Goal: Find specific page/section: Find specific page/section

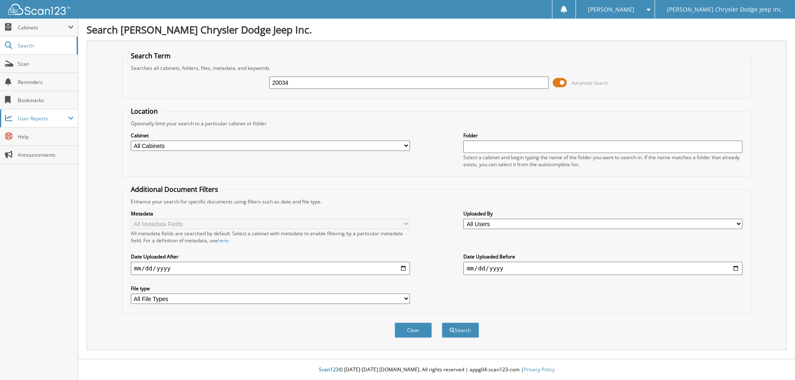
type input "20034"
click at [442, 323] on button "Search" at bounding box center [460, 330] width 37 height 15
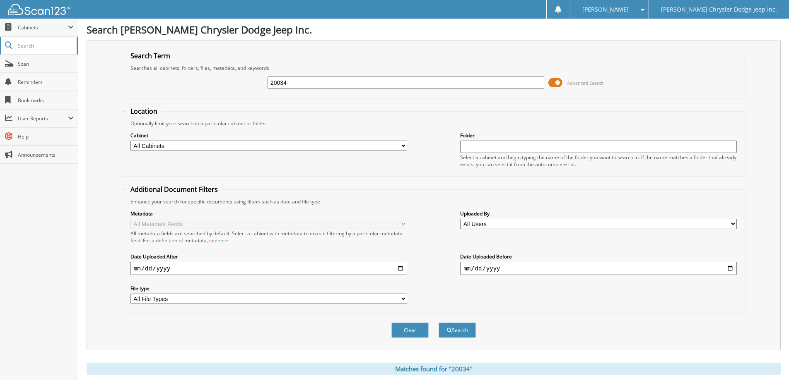
click at [23, 44] on span "Search" at bounding box center [45, 45] width 55 height 7
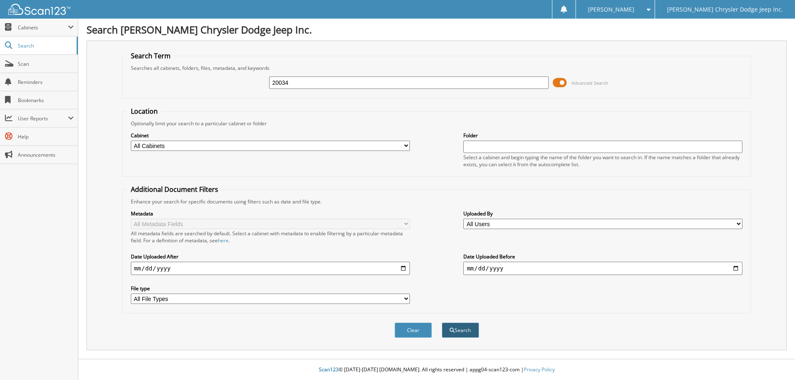
type input "20034"
click at [456, 330] on button "Search" at bounding box center [460, 330] width 37 height 15
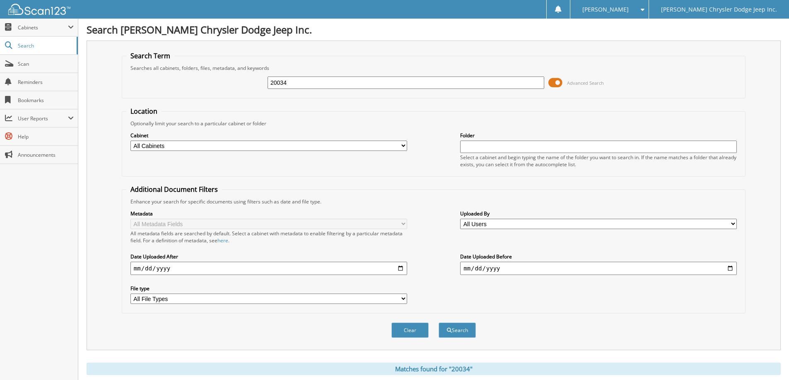
click at [644, 13] on div "[PERSON_NAME]" at bounding box center [609, 9] width 70 height 19
click at [584, 43] on span at bounding box center [581, 41] width 6 height 6
